Goal: Task Accomplishment & Management: Complete application form

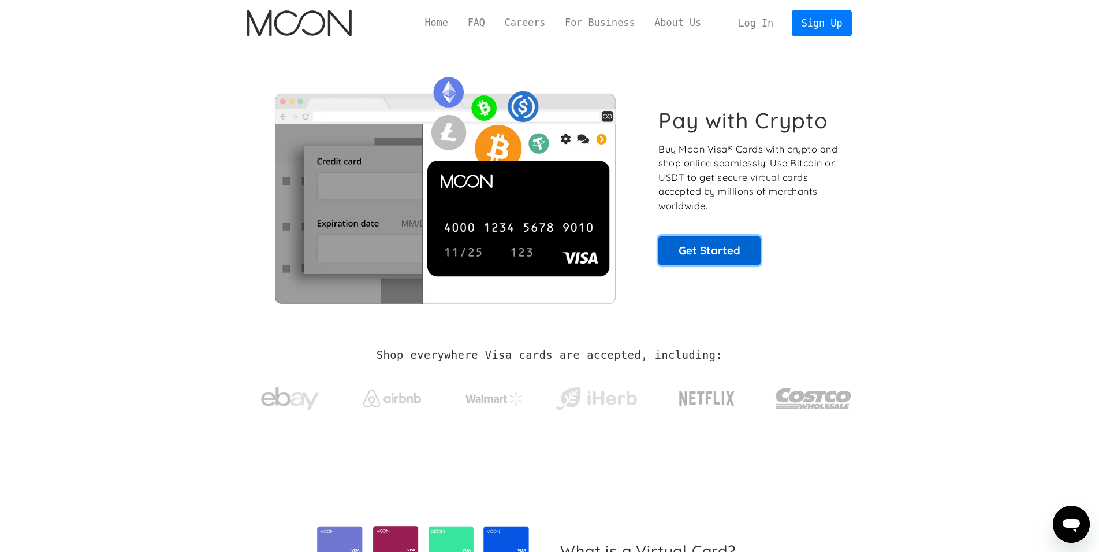
click at [694, 241] on link "Get Started" at bounding box center [710, 250] width 102 height 29
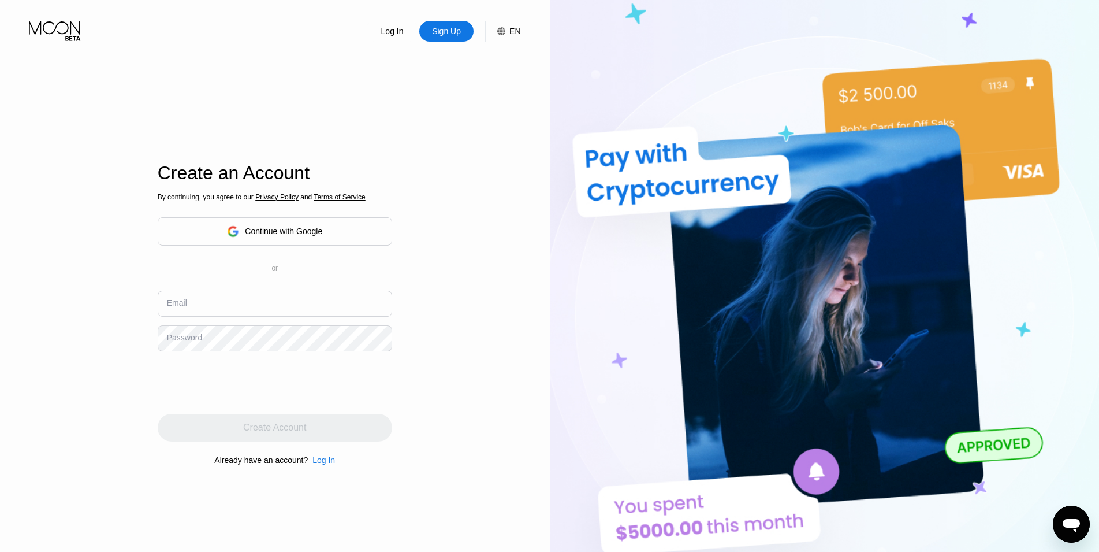
click at [322, 285] on div "By continuing, you agree to our Privacy Policy and Terms of Service Continue wi…" at bounding box center [275, 328] width 235 height 278
click at [321, 308] on input "text" at bounding box center [275, 304] width 235 height 26
type input "mahdi_bober@hotmail.com"
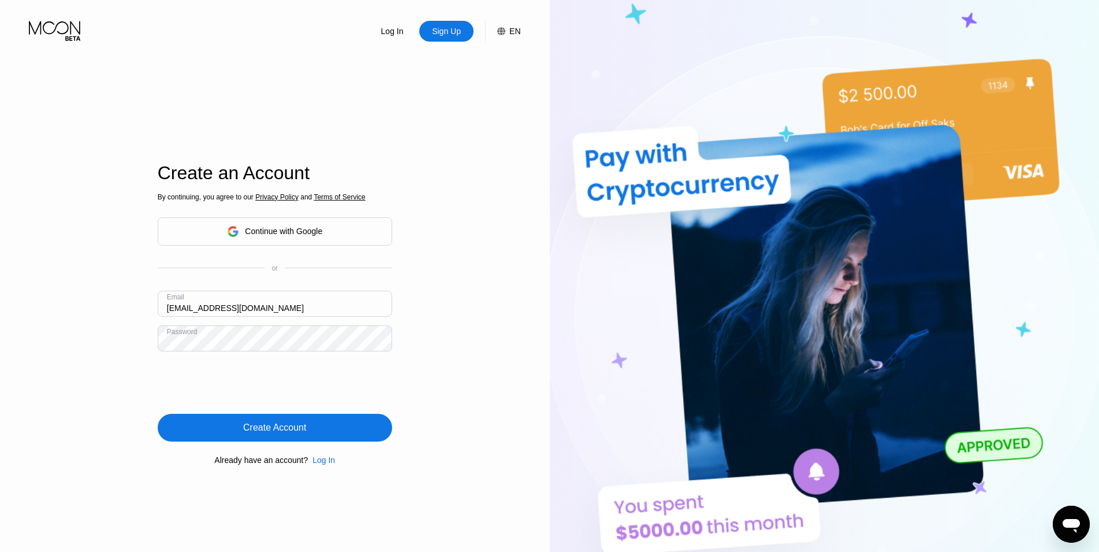
click at [271, 430] on div "Create Account" at bounding box center [274, 428] width 63 height 12
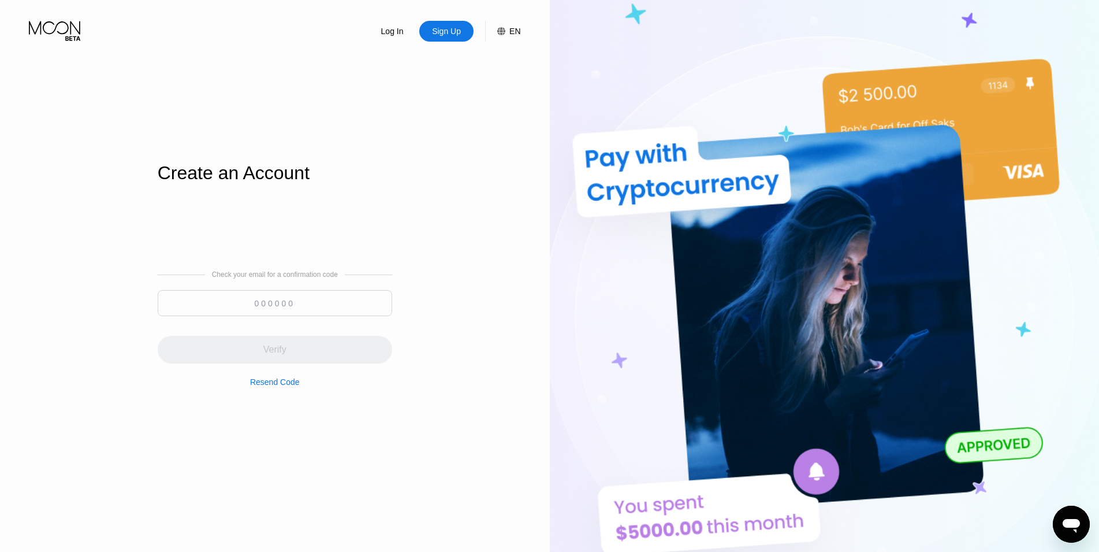
click at [332, 295] on input at bounding box center [275, 303] width 235 height 26
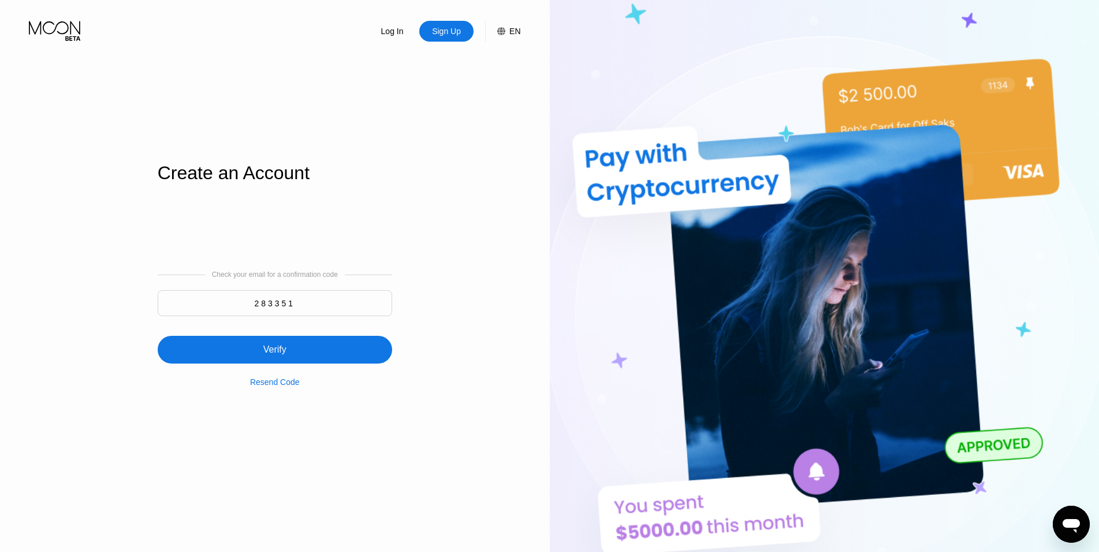
type input "283351"
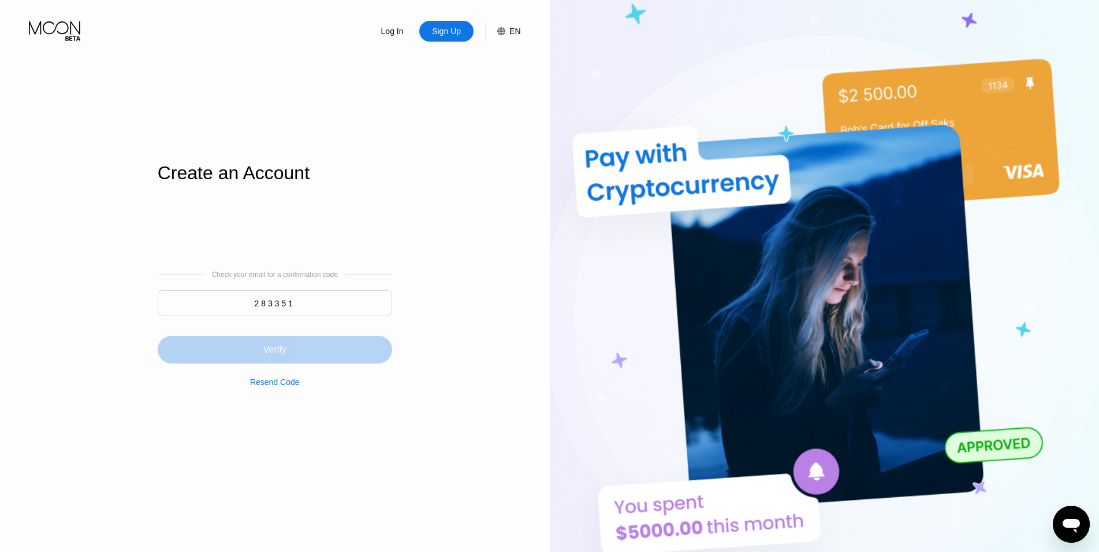
click at [217, 348] on div "Verify" at bounding box center [275, 350] width 235 height 28
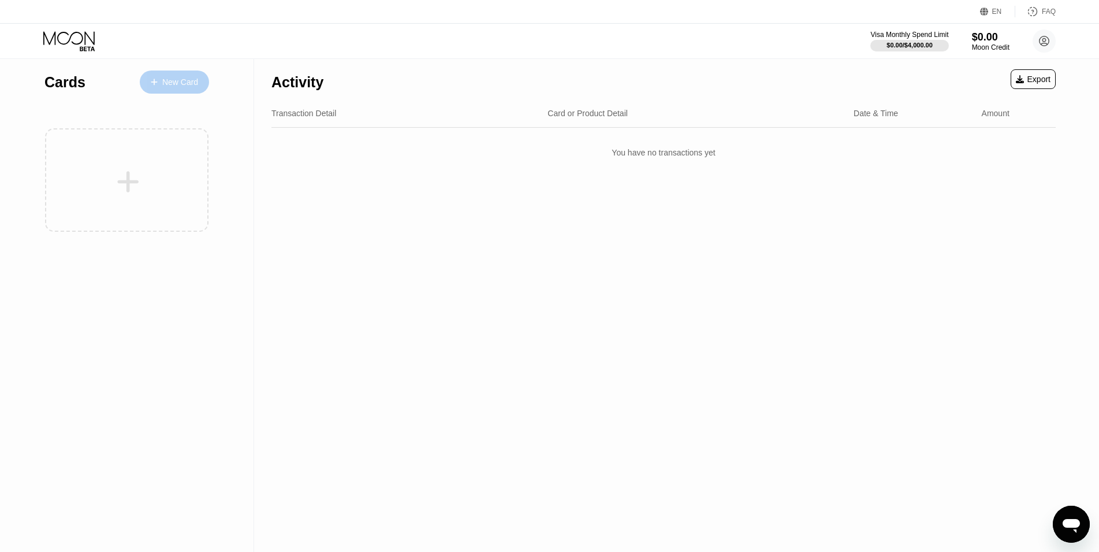
click at [173, 91] on div "New Card" at bounding box center [174, 81] width 69 height 23
